Goal: Information Seeking & Learning: Learn about a topic

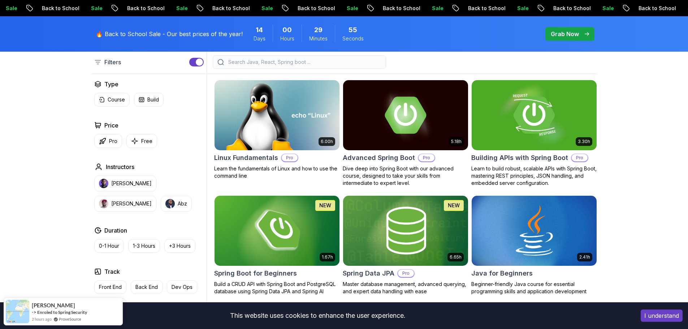
scroll to position [217, 0]
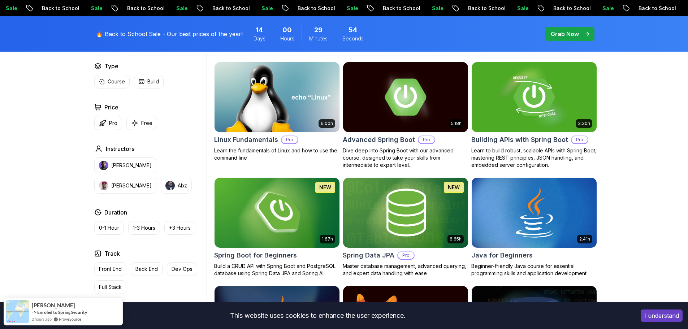
click at [666, 318] on button "I understand" at bounding box center [662, 316] width 42 height 12
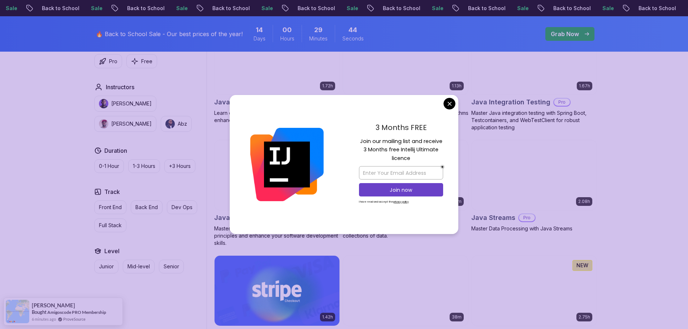
scroll to position [1084, 0]
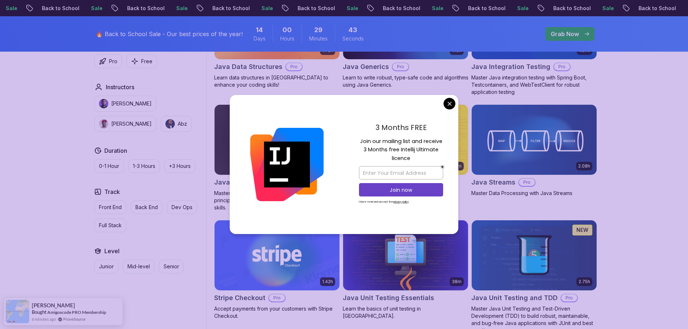
click at [451, 98] on div "3 Months FREE Join our mailing list and receive 3 Months free Intellij Ultimate…" at bounding box center [401, 164] width 114 height 139
drag, startPoint x: 451, startPoint y: 99, endPoint x: 450, endPoint y: 103, distance: 4.4
click at [450, 101] on body "Sale Back to School Sale Back to School Sale Back to School Sale Back to School…" at bounding box center [344, 172] width 688 height 2512
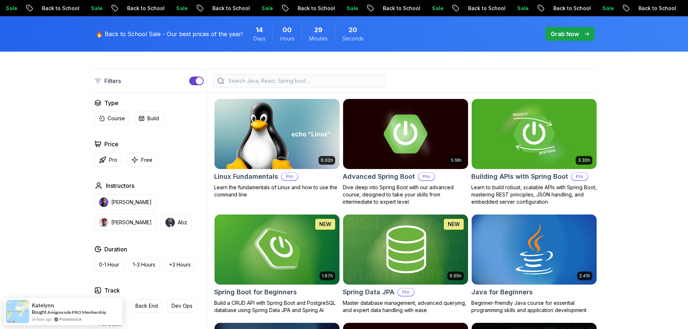
scroll to position [181, 0]
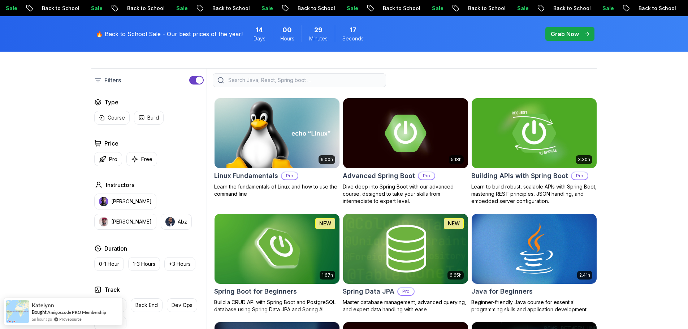
click at [518, 144] on img at bounding box center [533, 132] width 131 height 73
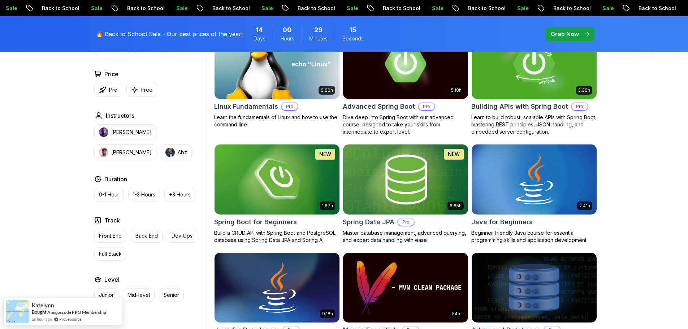
scroll to position [217, 0]
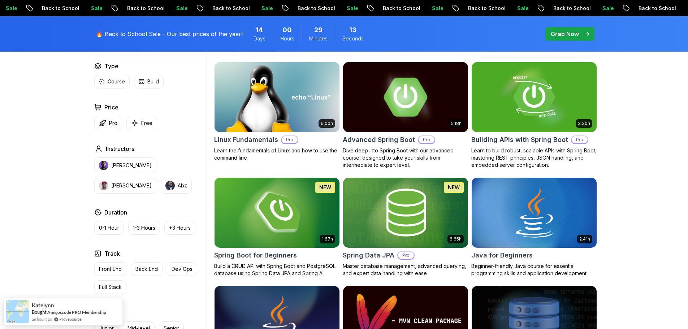
click at [435, 103] on img at bounding box center [405, 96] width 131 height 73
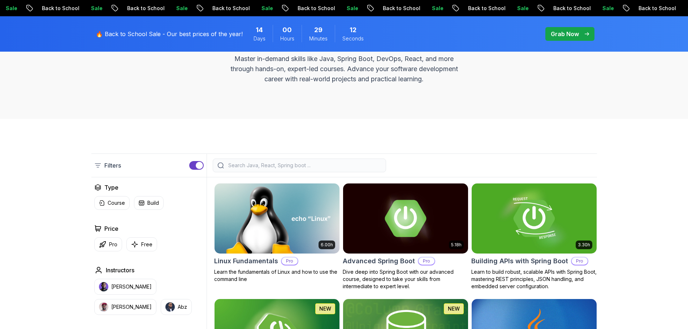
scroll to position [0, 0]
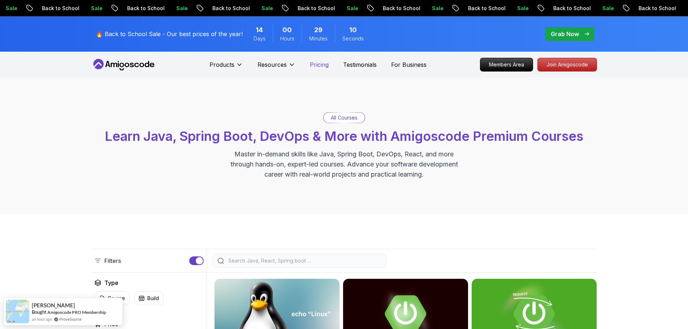
click at [327, 62] on p "Pricing" at bounding box center [319, 64] width 19 height 9
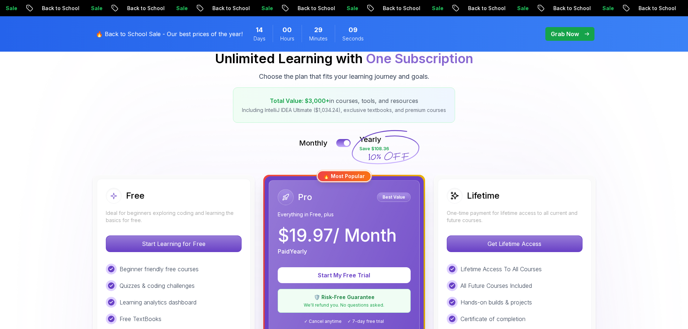
scroll to position [108, 0]
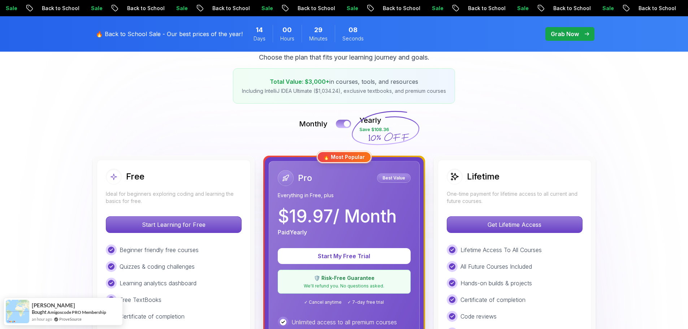
click at [340, 123] on button at bounding box center [343, 124] width 15 height 8
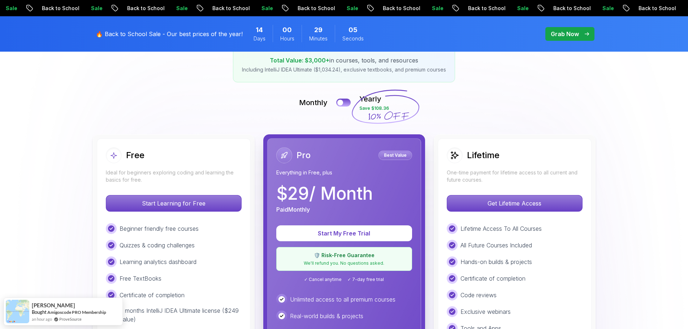
scroll to position [144, 0]
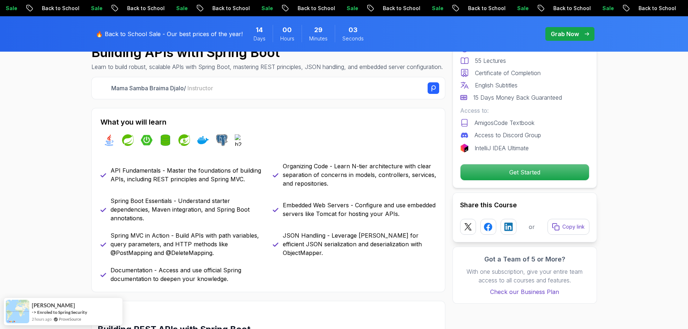
scroll to position [289, 0]
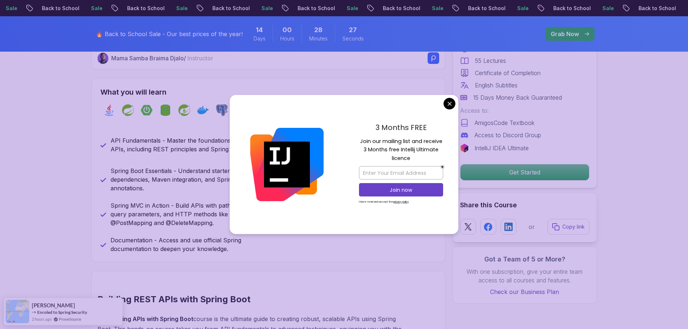
click at [455, 97] on div "3 Months FREE Join our mailing list and receive 3 Months free Intellij Ultimate…" at bounding box center [401, 164] width 114 height 139
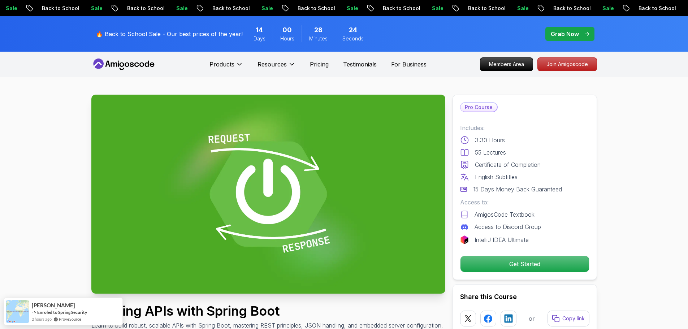
scroll to position [0, 0]
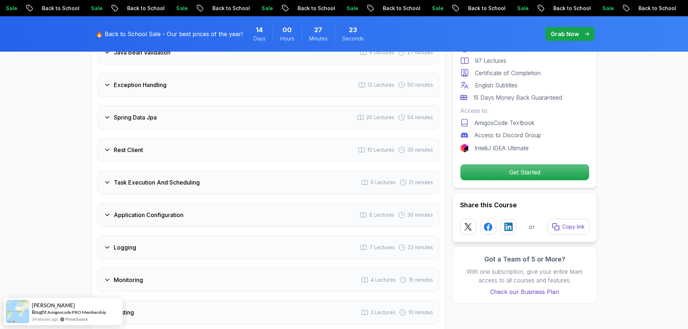
scroll to position [1120, 0]
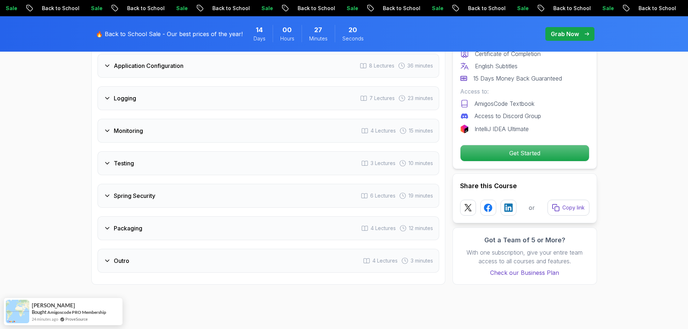
click at [168, 185] on div "Spring Security 6 Lectures 19 minutes" at bounding box center [269, 196] width 342 height 24
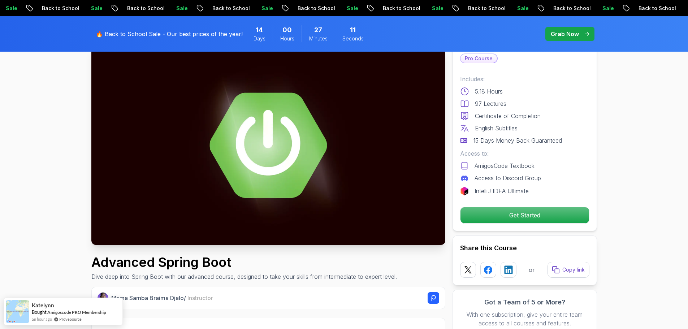
scroll to position [0, 0]
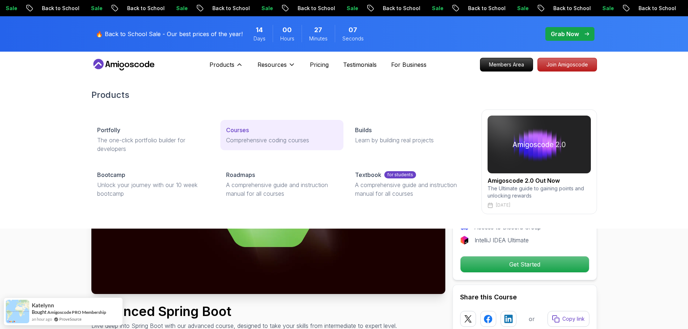
click at [252, 139] on p "Comprehensive coding courses" at bounding box center [282, 140] width 112 height 9
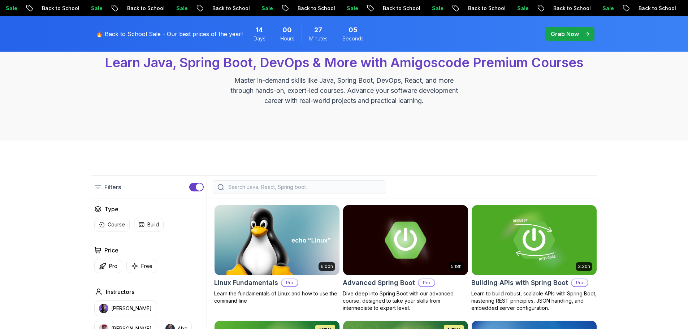
scroll to position [72, 0]
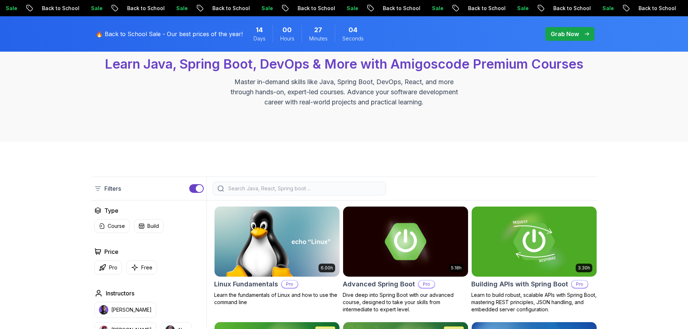
click at [265, 183] on div at bounding box center [299, 189] width 173 height 14
click at [263, 190] on input "search" at bounding box center [304, 188] width 155 height 7
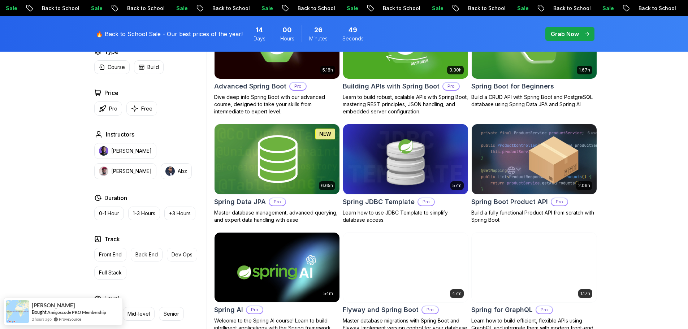
scroll to position [325, 0]
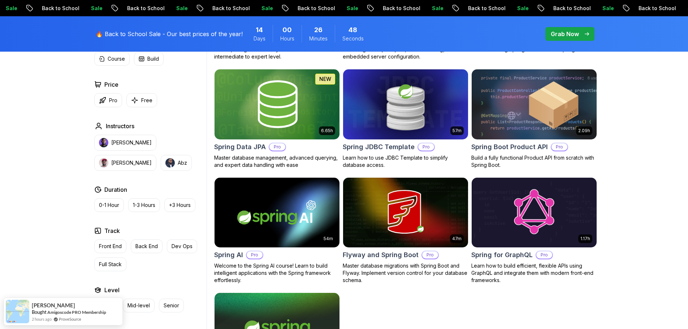
type input "spring"
